Goal: Find specific page/section: Find specific page/section

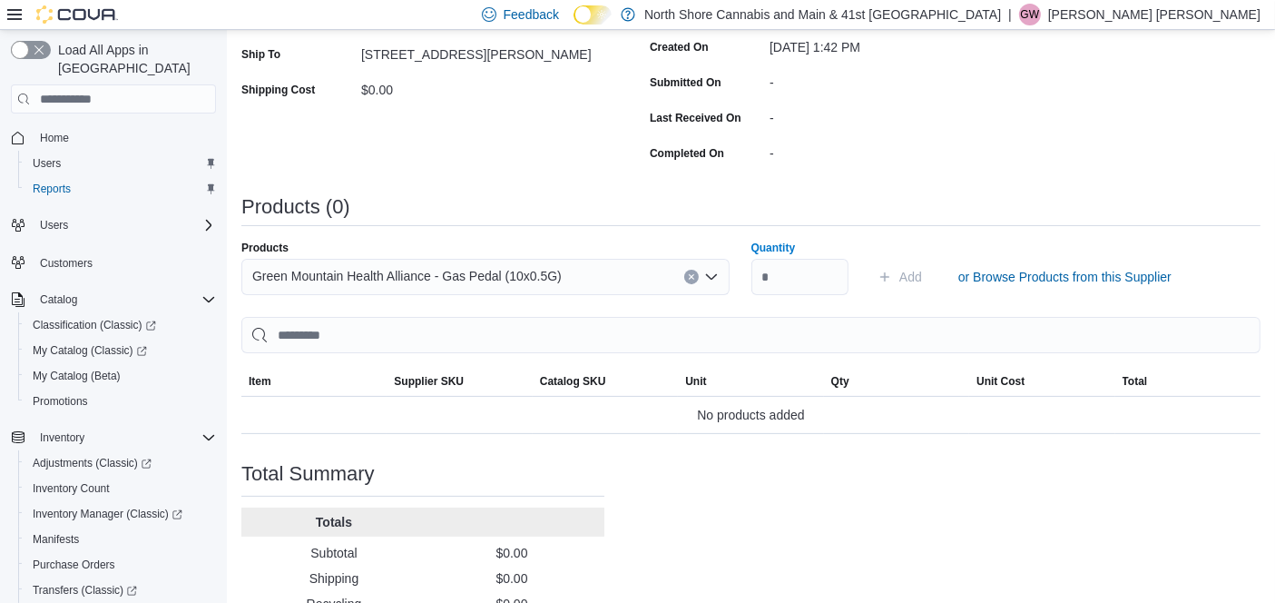
scroll to position [230, 0]
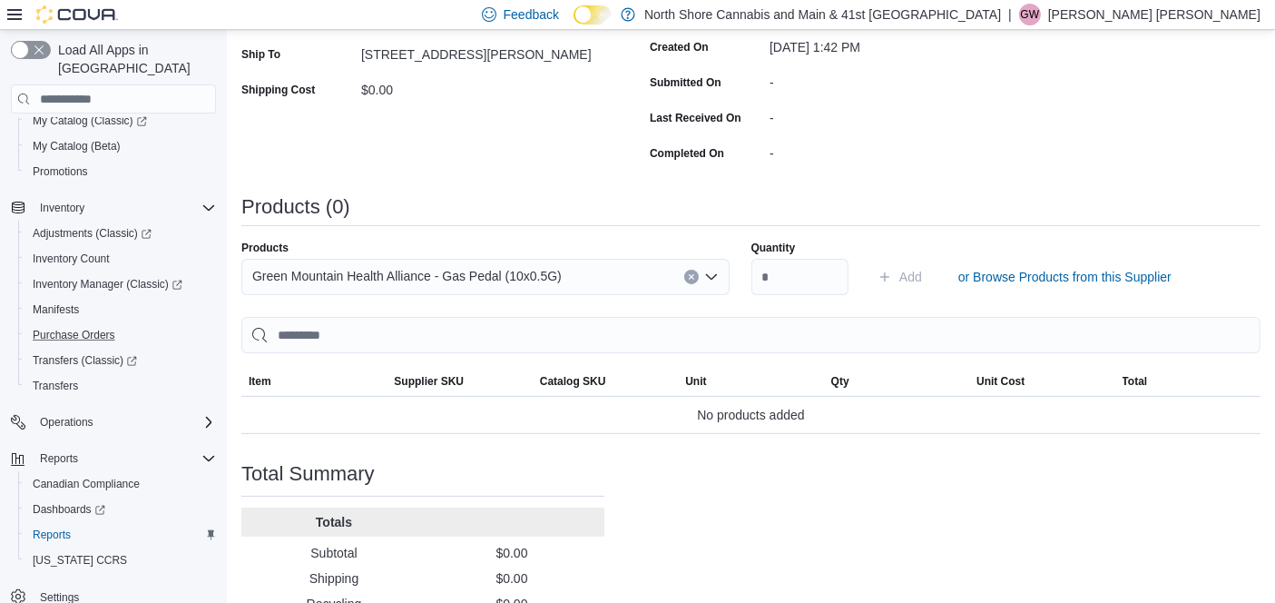
click at [63, 322] on button "Purchase Orders" at bounding box center [120, 334] width 205 height 25
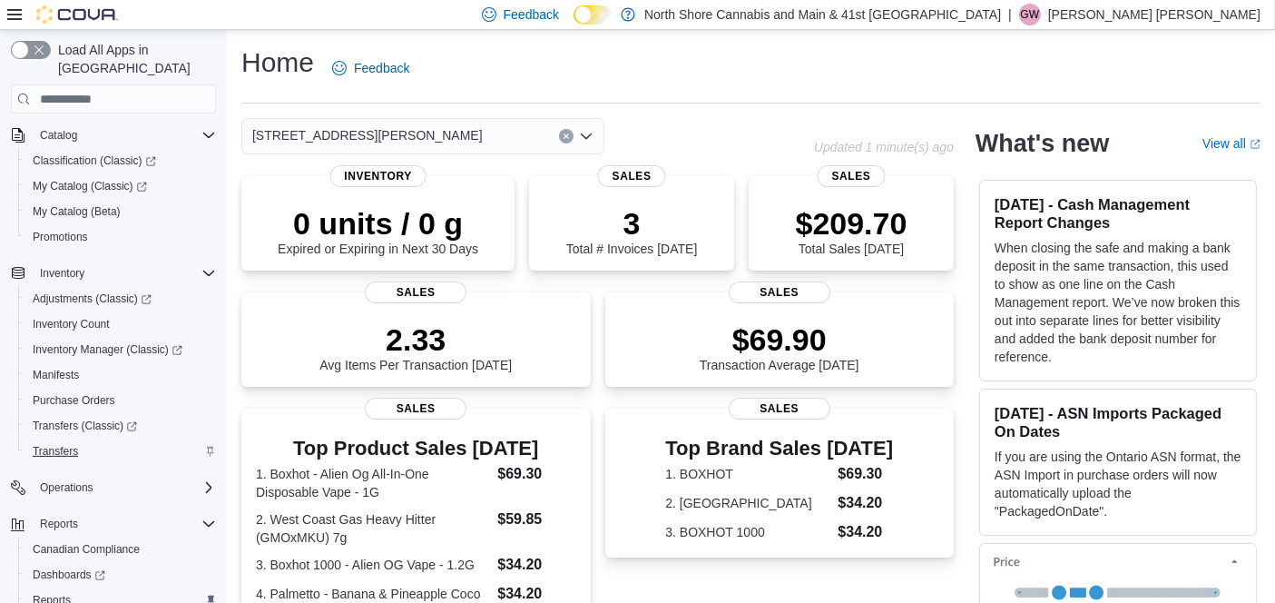
scroll to position [167, 0]
click at [107, 390] on span "Purchase Orders" at bounding box center [74, 397] width 83 height 15
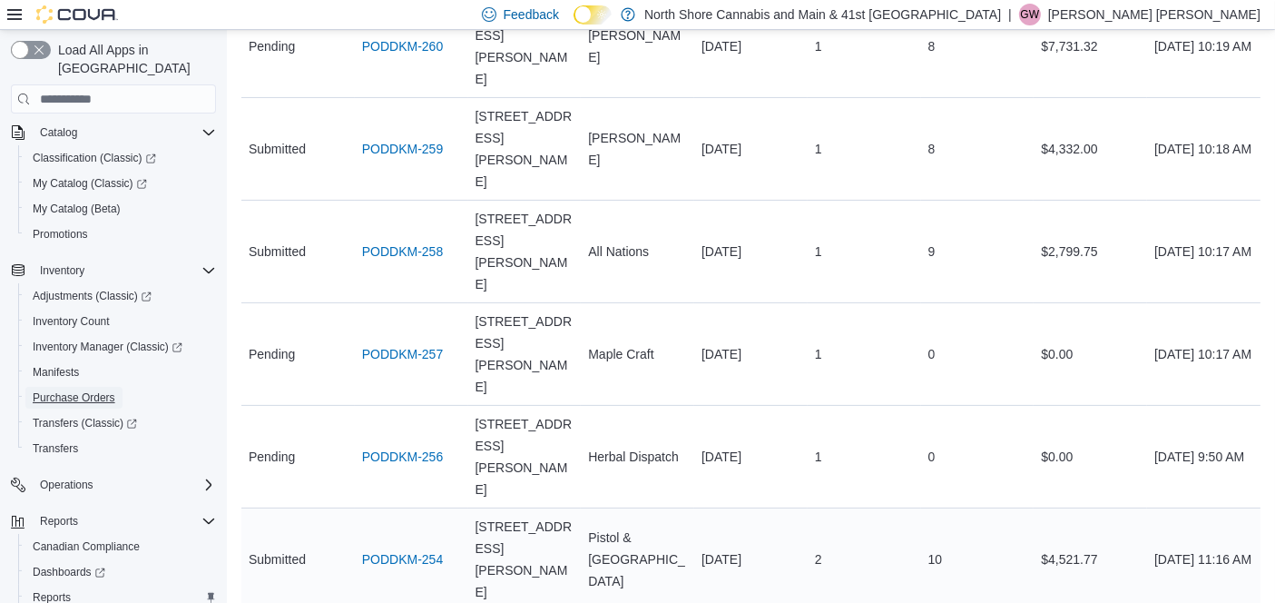
scroll to position [386, 0]
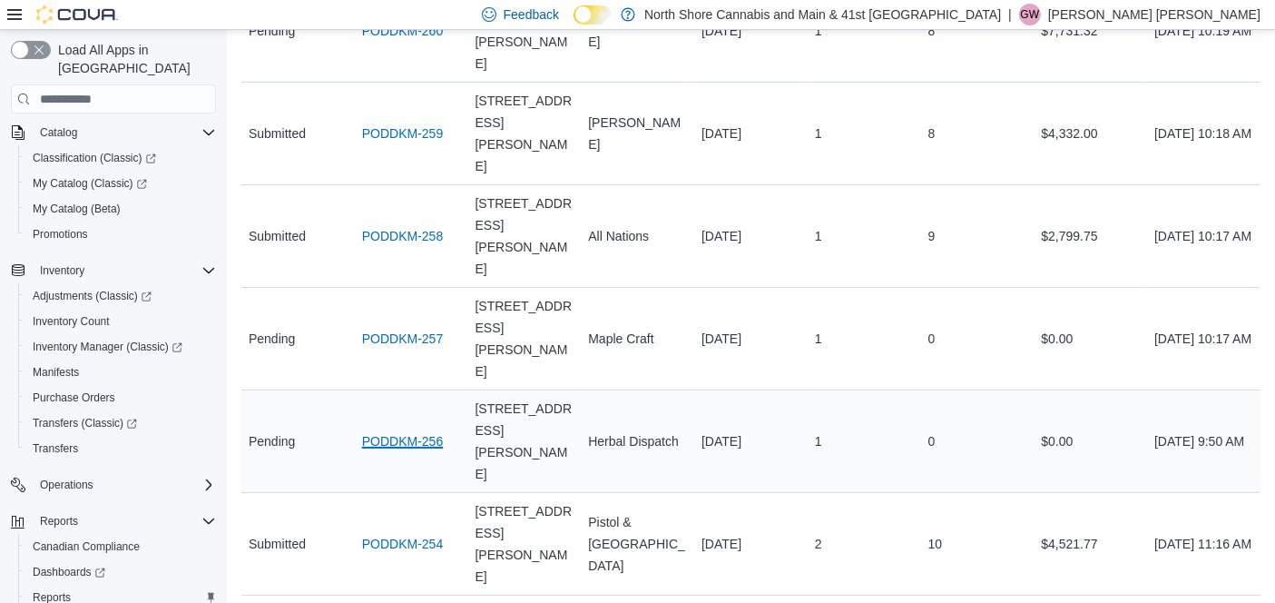
click at [388, 430] on link "PODDKM-256" at bounding box center [402, 441] width 81 height 22
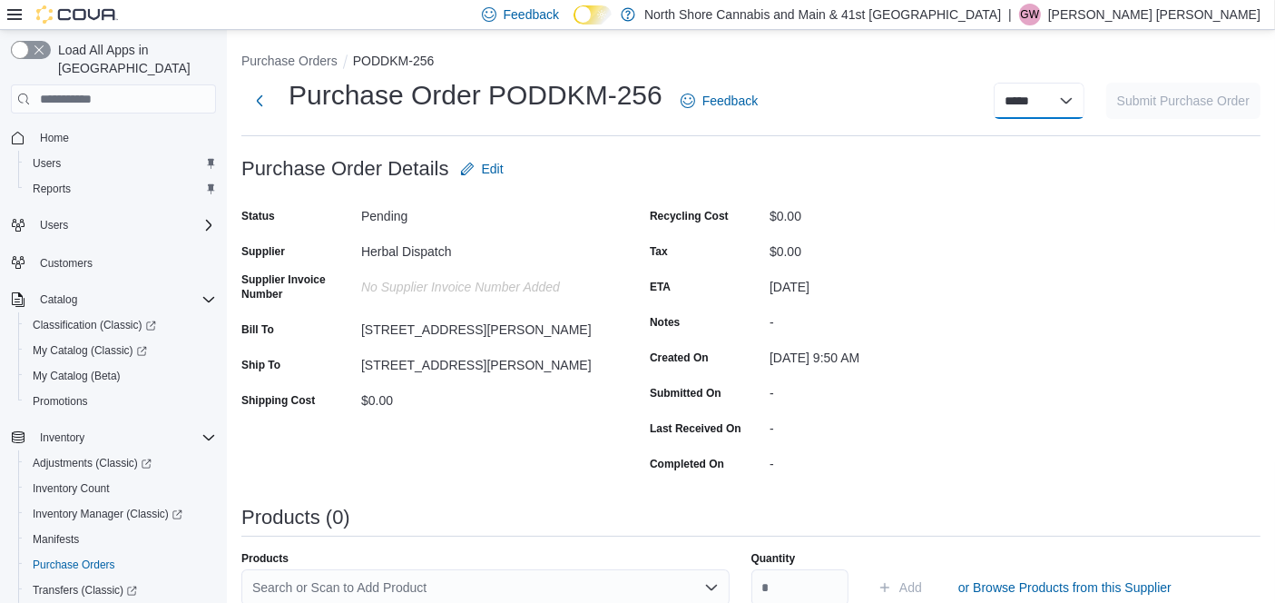
drag, startPoint x: 1068, startPoint y: 97, endPoint x: 1073, endPoint y: 111, distance: 14.4
click at [1068, 97] on select "***** ***** ******" at bounding box center [1039, 101] width 91 height 36
select select "**********"
click at [1009, 83] on select "***** ***** ******" at bounding box center [1039, 101] width 91 height 36
select select
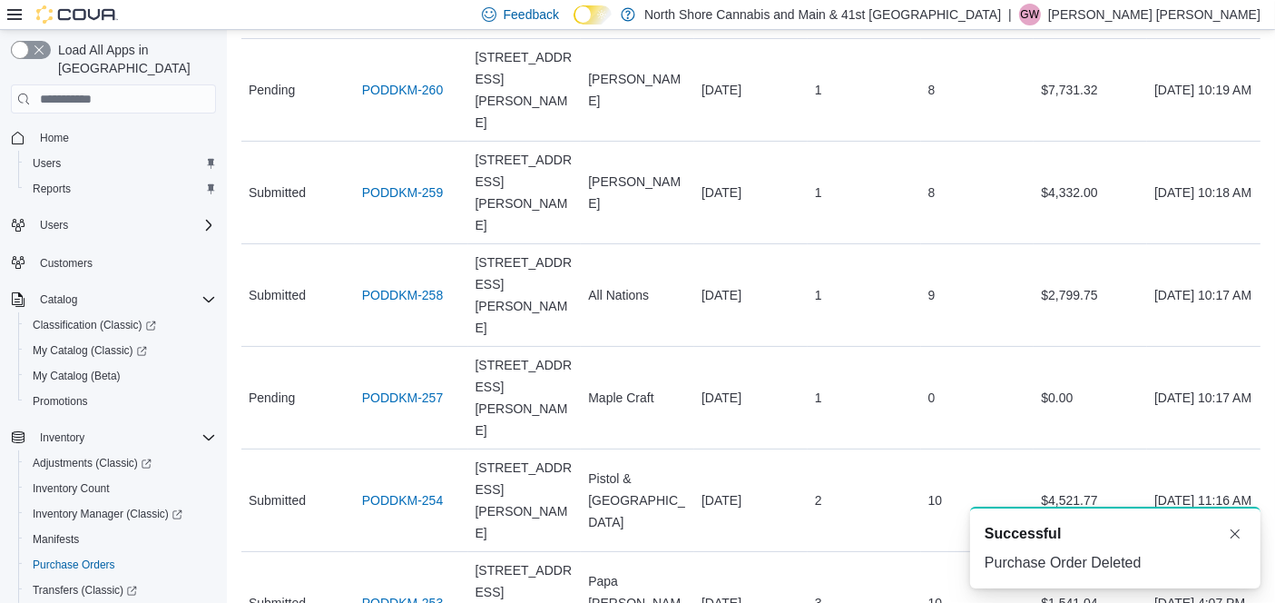
scroll to position [327, 0]
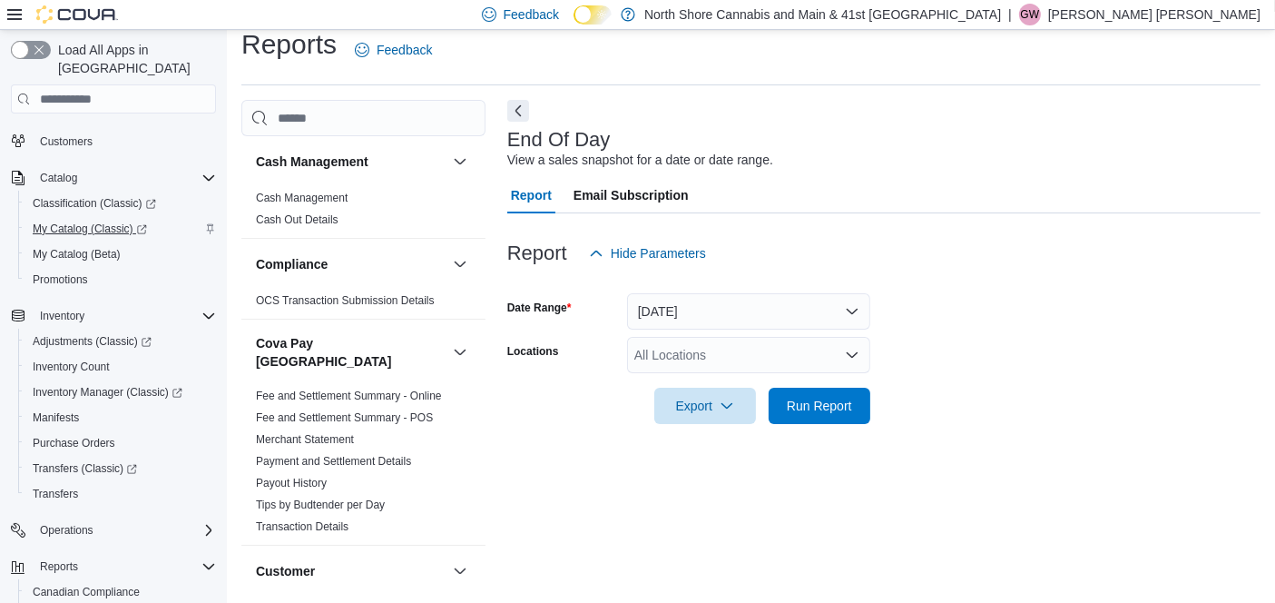
scroll to position [123, 0]
click at [116, 384] on span "Inventory Manager (Classic)" at bounding box center [108, 391] width 150 height 15
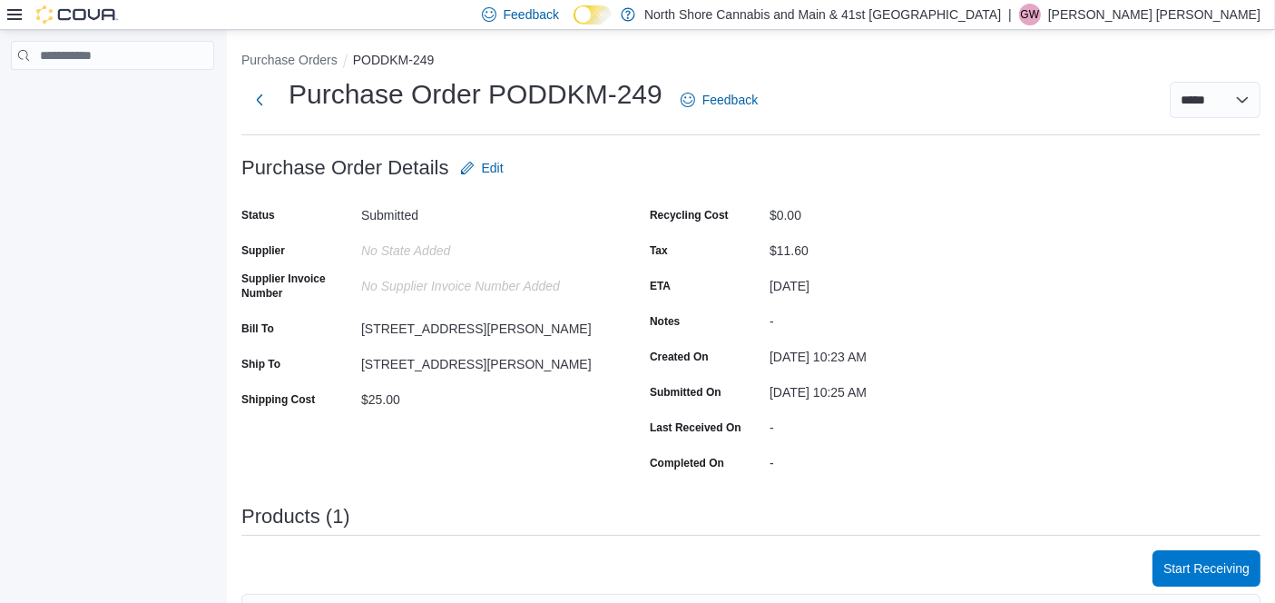
click at [407, 496] on div "Purchase Order: PODDKM-249 Feedback Purchase Order Details Edit Status Submitte…" at bounding box center [750, 564] width 1019 height 828
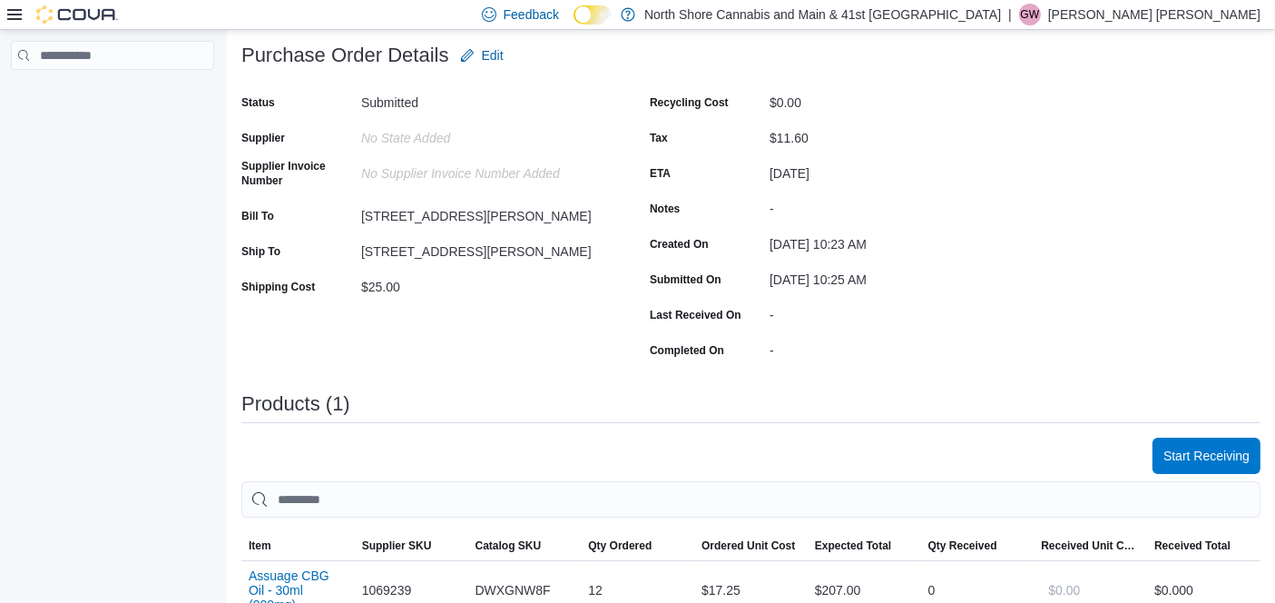
scroll to position [114, 0]
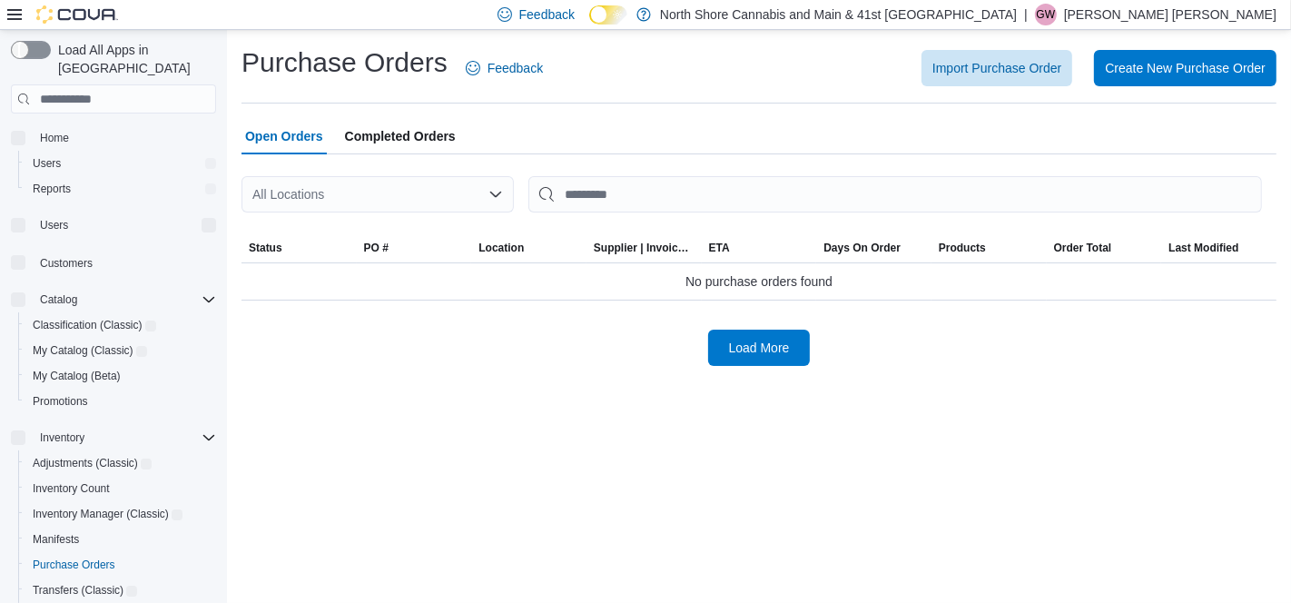
click at [416, 131] on span "Completed Orders" at bounding box center [400, 136] width 111 height 36
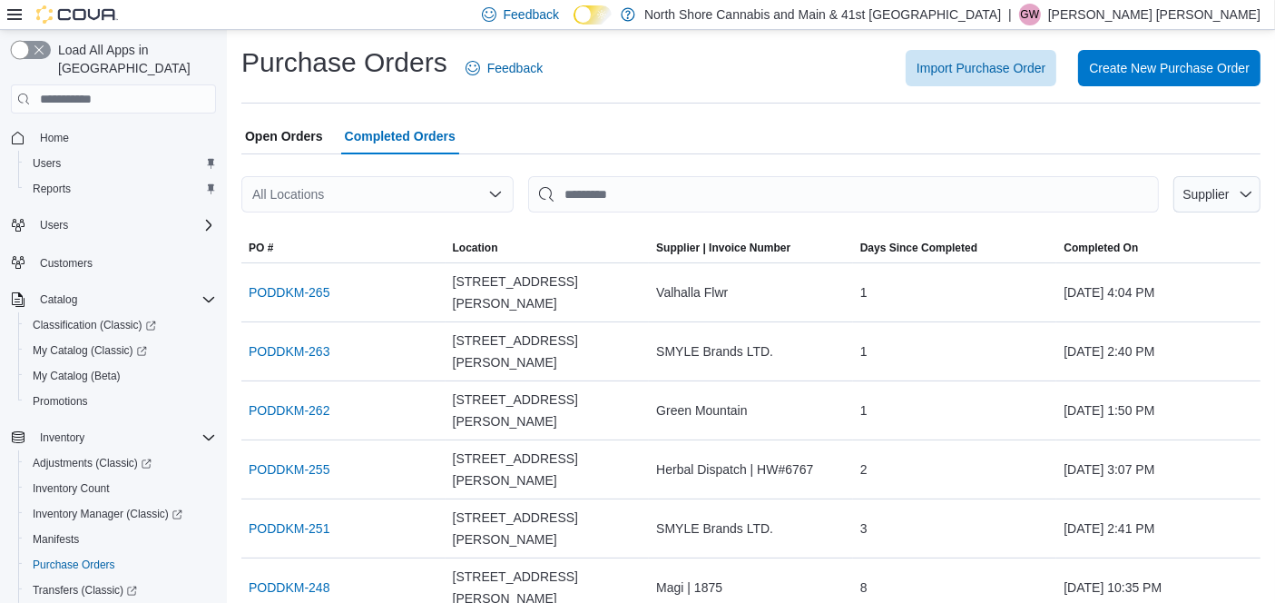
click at [25, 44] on button "button" at bounding box center [31, 50] width 40 height 18
click at [580, 82] on div "Import Purchase Order Create New Purchase Order" at bounding box center [913, 68] width 696 height 36
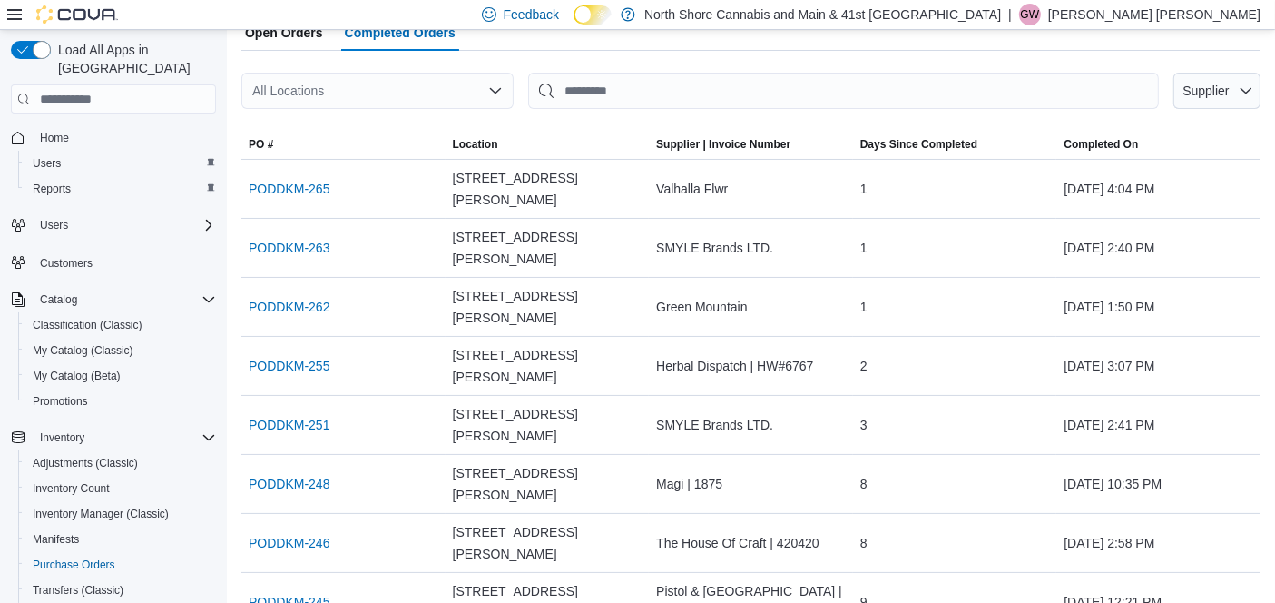
scroll to position [104, 0]
click at [306, 236] on link "PODDKM-263" at bounding box center [289, 247] width 81 height 22
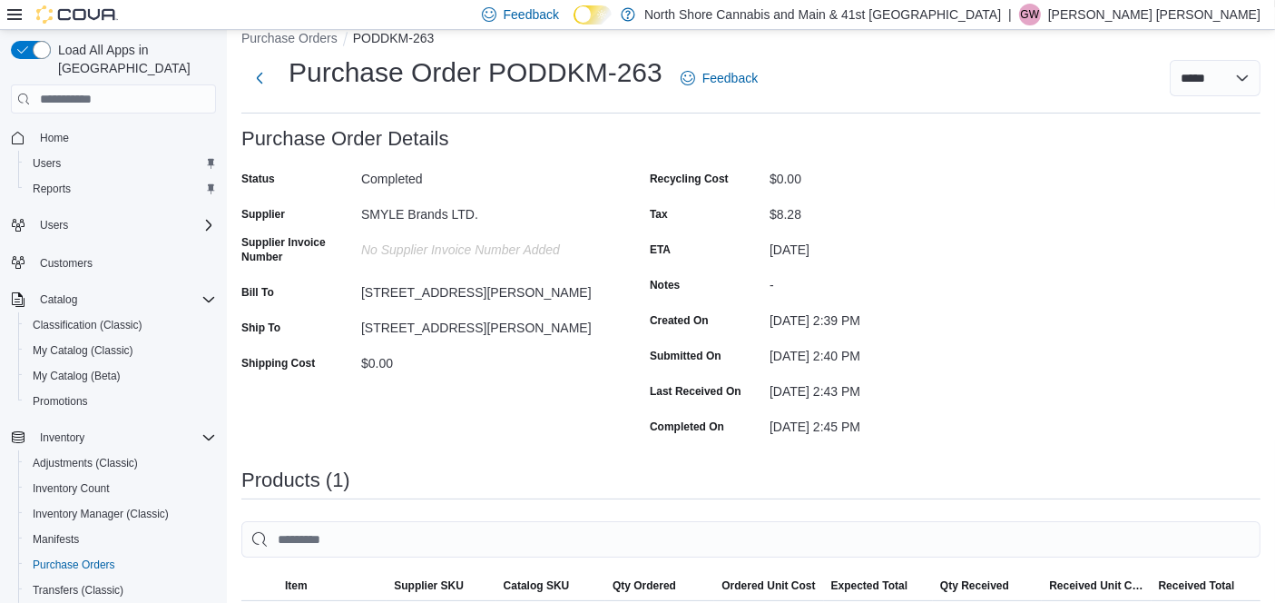
scroll to position [23, 0]
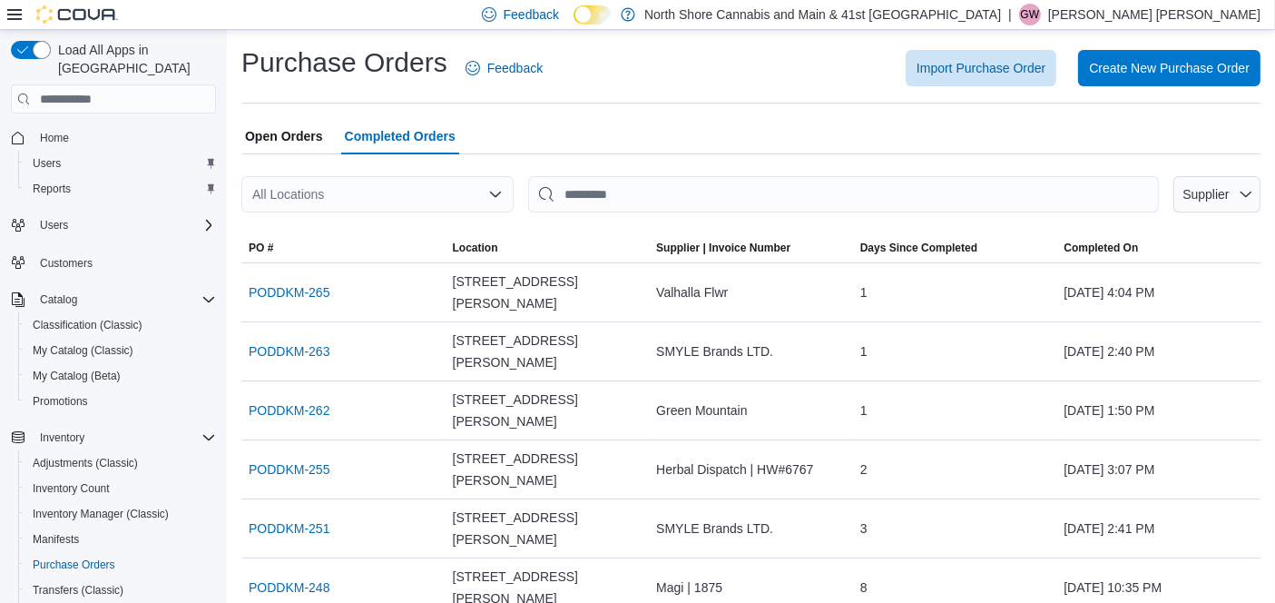
click at [282, 143] on span "Open Orders" at bounding box center [284, 136] width 78 height 36
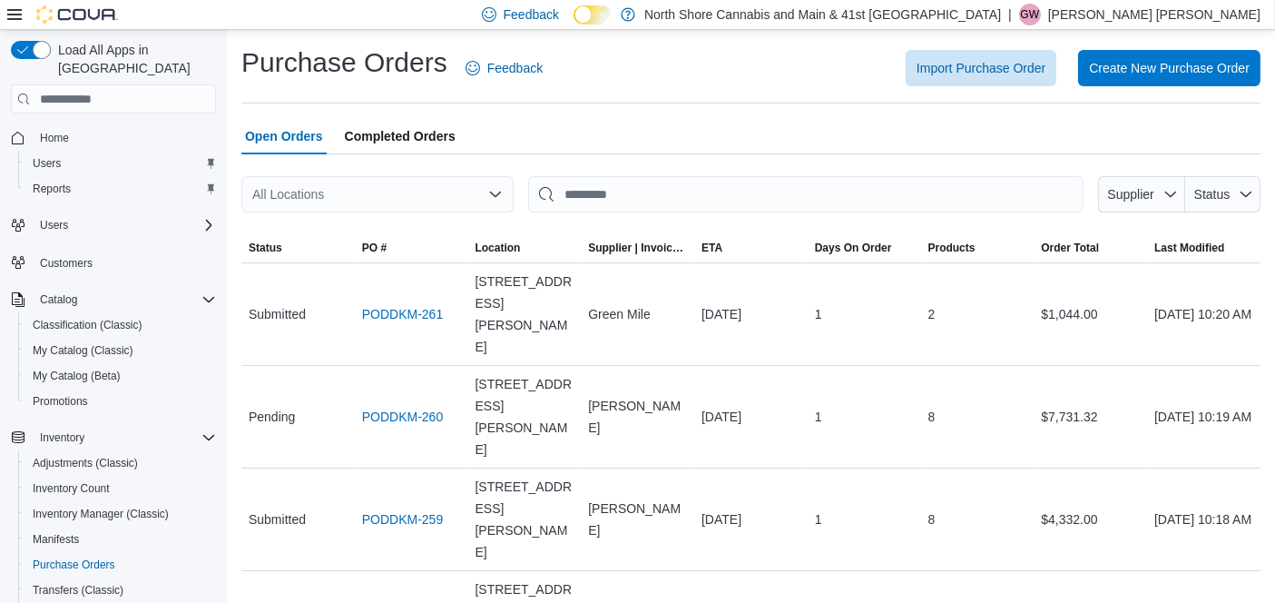
scroll to position [327, 0]
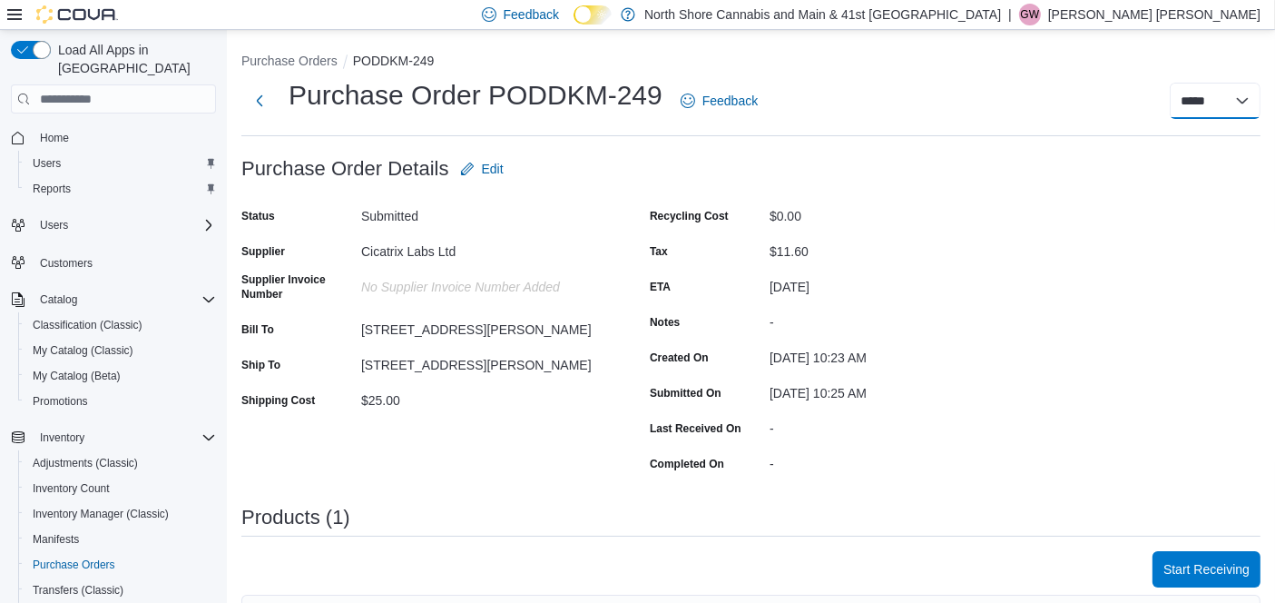
click at [1206, 113] on select "***** ***** ******" at bounding box center [1215, 101] width 91 height 36
select select "**********"
select select
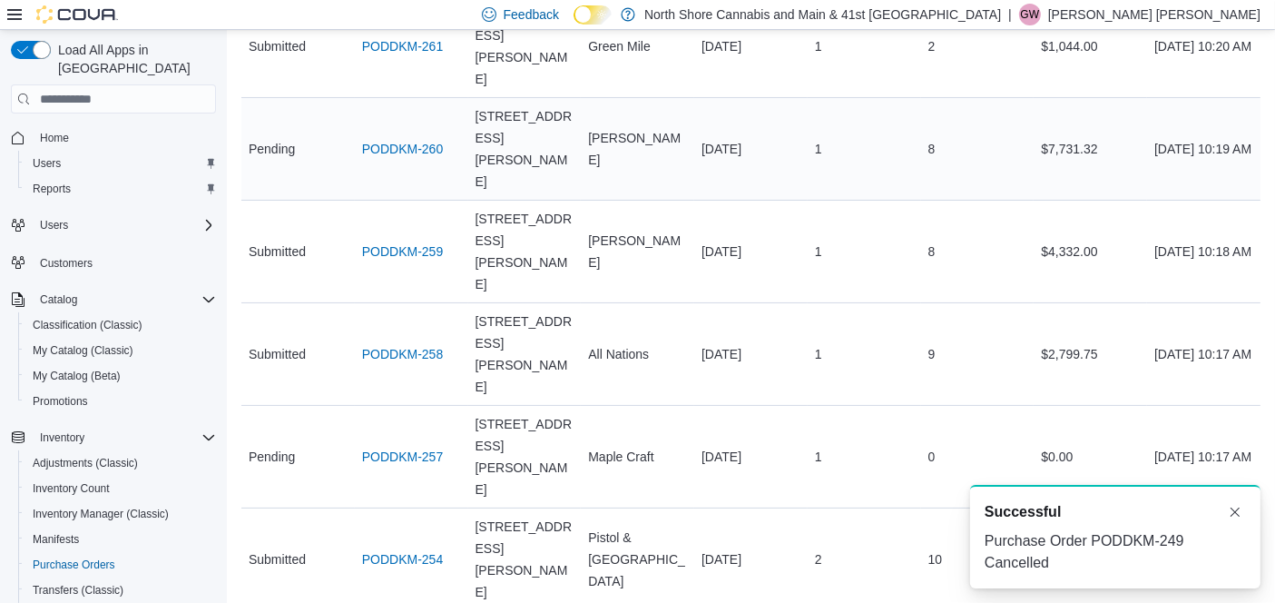
scroll to position [269, 0]
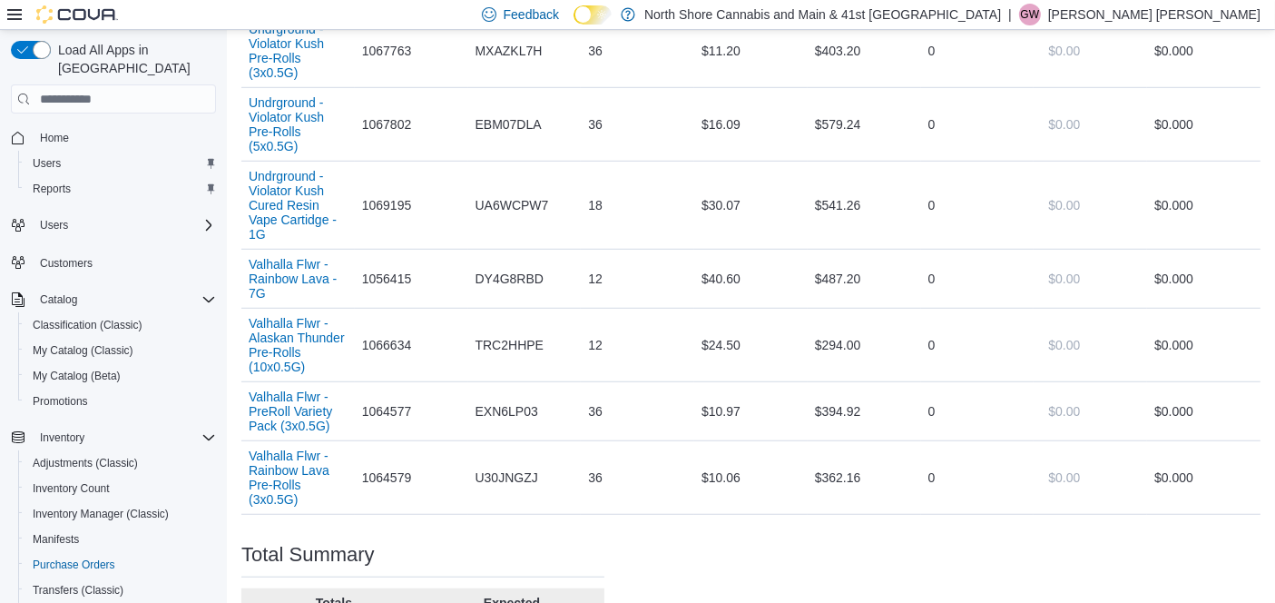
scroll to position [1446, 0]
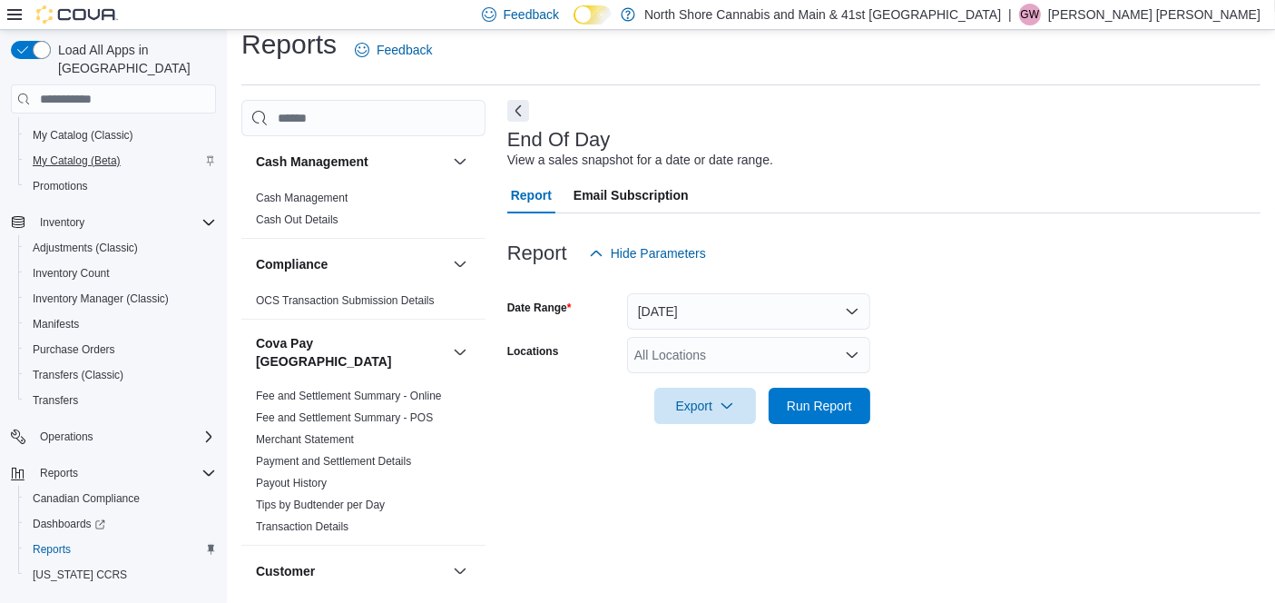
scroll to position [215, 0]
click at [86, 342] on span "Purchase Orders" at bounding box center [74, 349] width 83 height 15
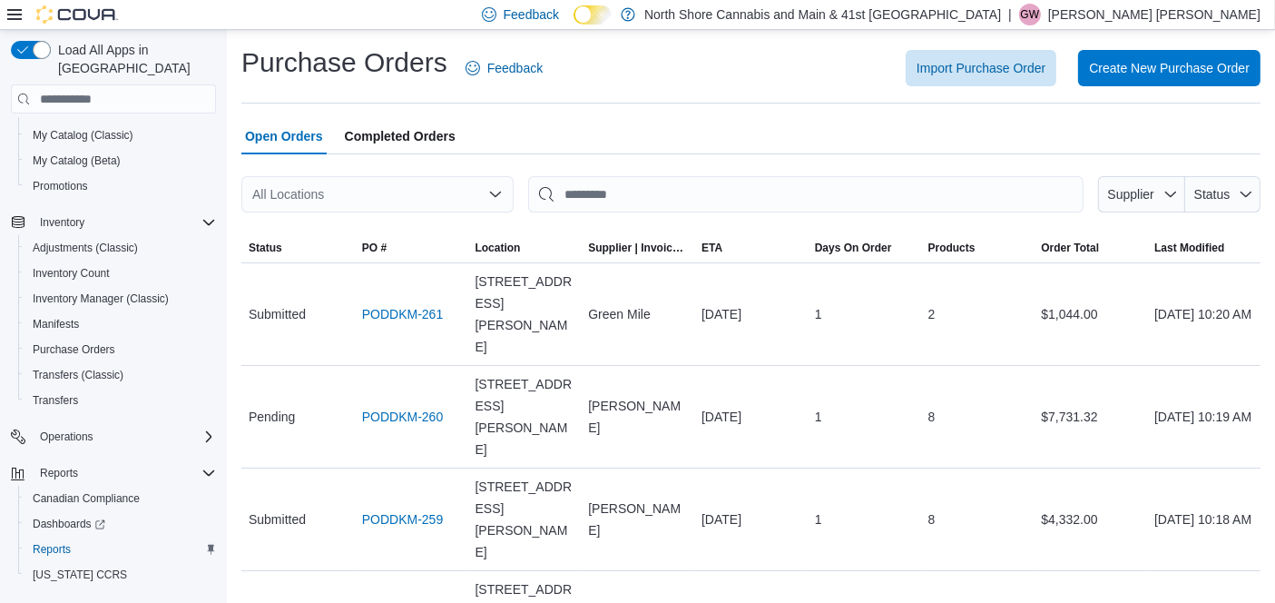
click at [367, 136] on span "Completed Orders" at bounding box center [400, 136] width 111 height 36
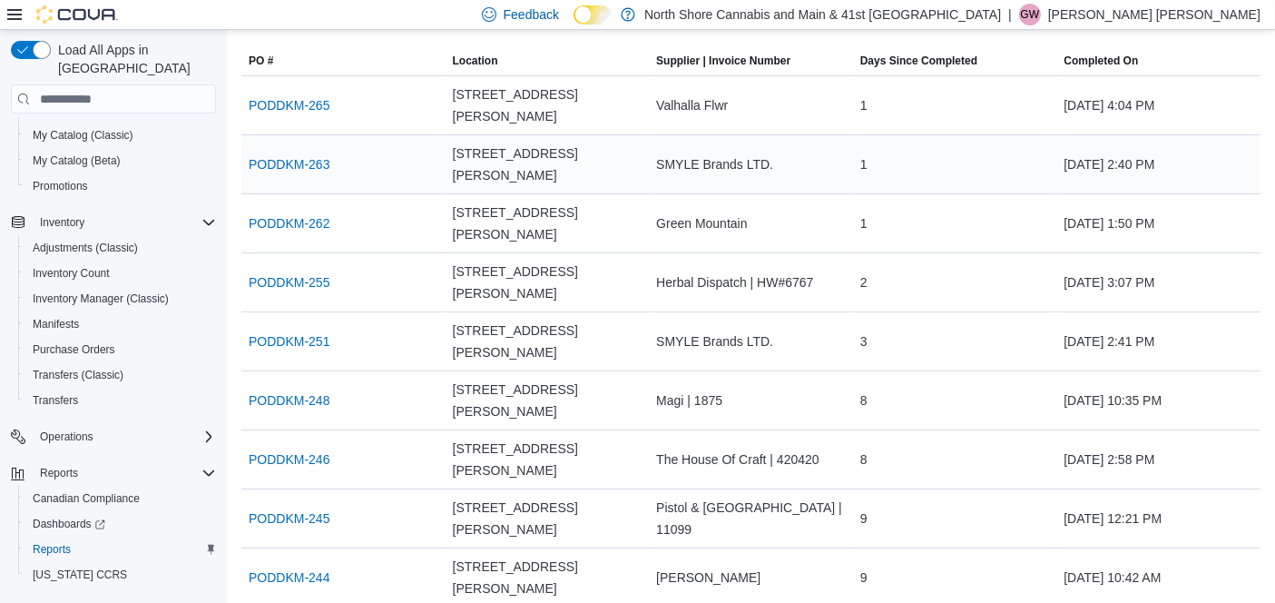
scroll to position [189, 0]
click at [312, 93] on link "PODDKM-265" at bounding box center [289, 104] width 81 height 22
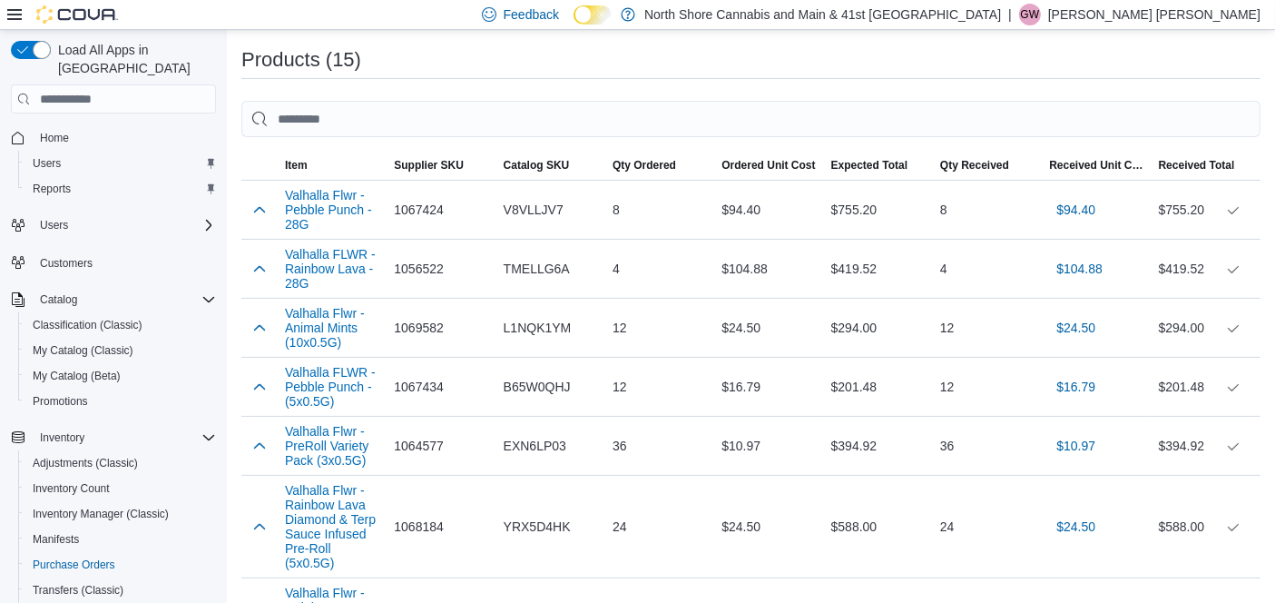
scroll to position [445, 0]
click at [864, 79] on div "Products (15)" at bounding box center [750, 65] width 1019 height 37
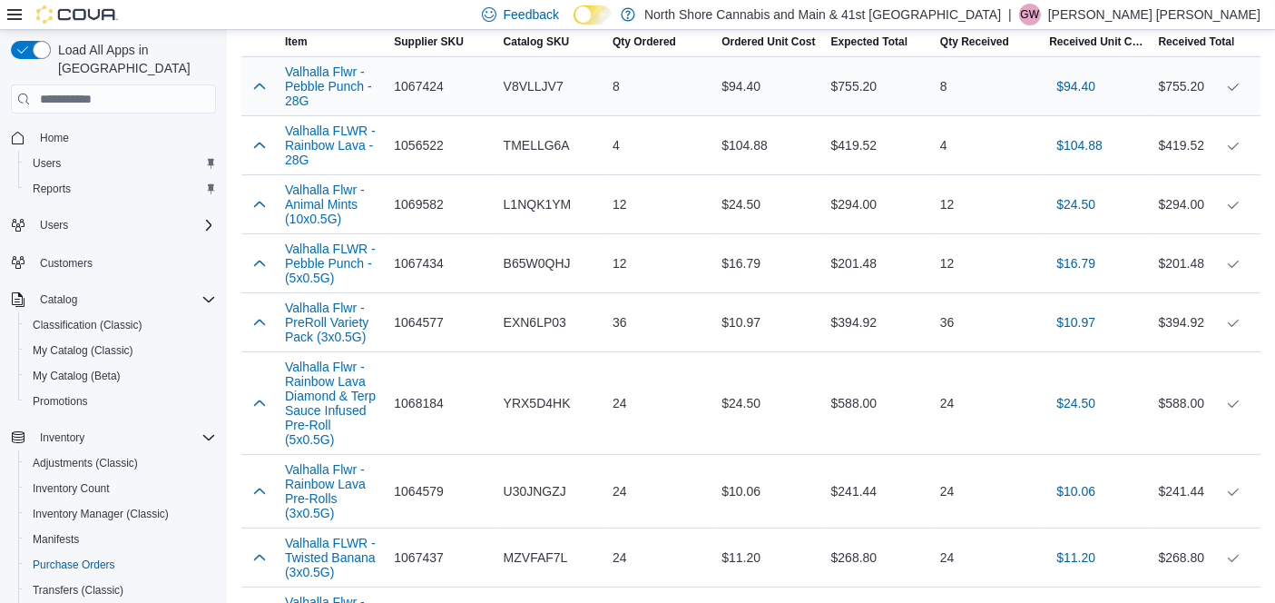
scroll to position [564, 0]
